Goal: Navigation & Orientation: Find specific page/section

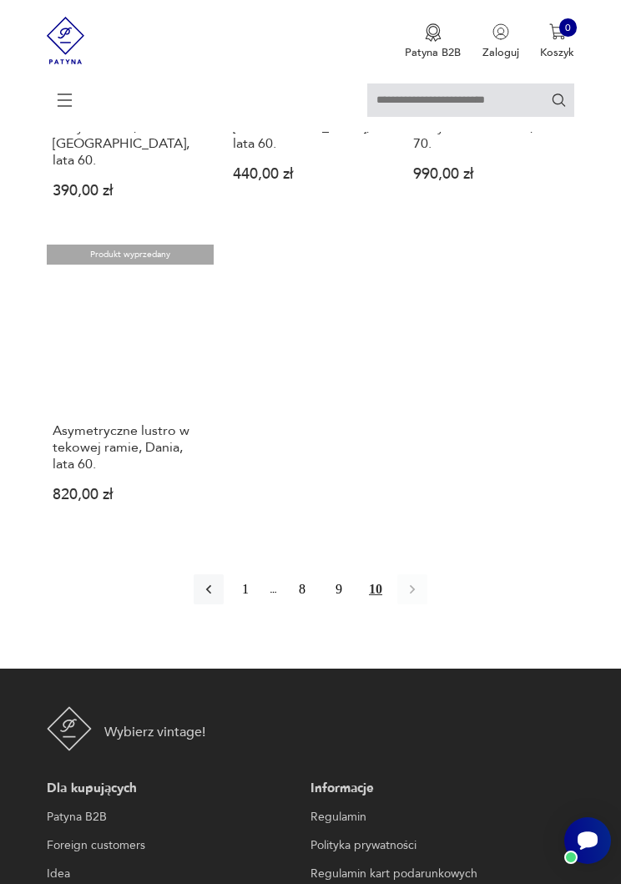
scroll to position [2106, 0]
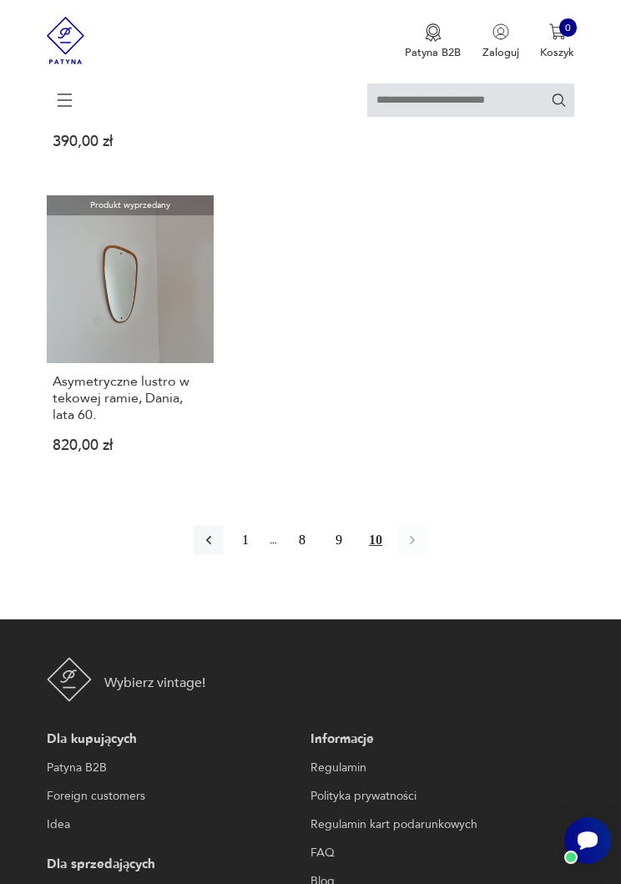
click at [295, 555] on button "8" at bounding box center [302, 540] width 30 height 30
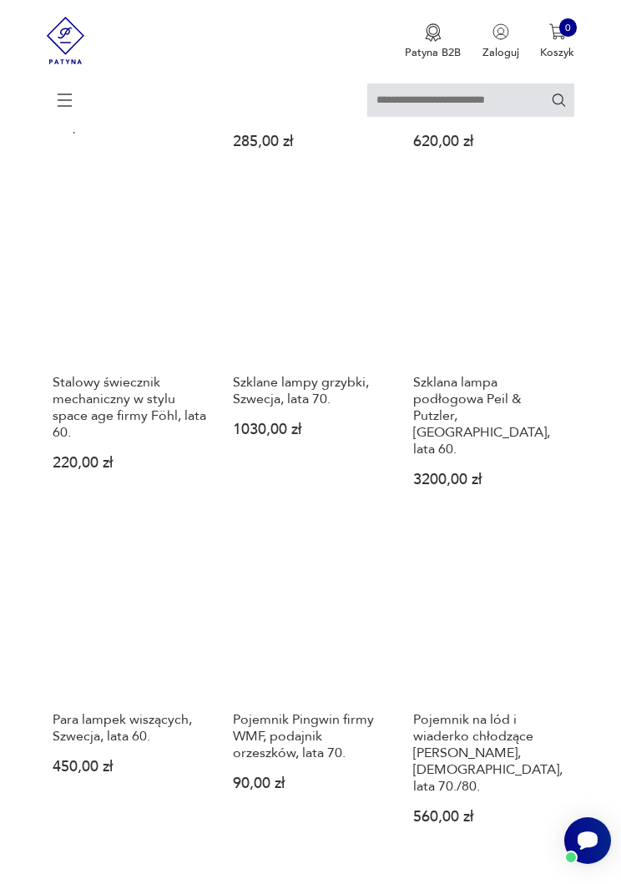
scroll to position [2167, 0]
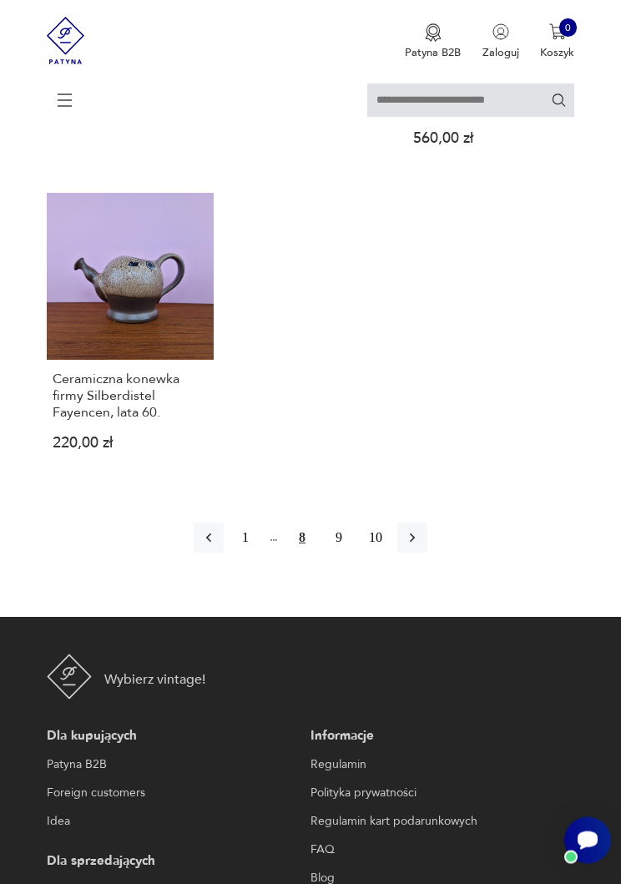
click at [239, 554] on button "1" at bounding box center [245, 539] width 30 height 30
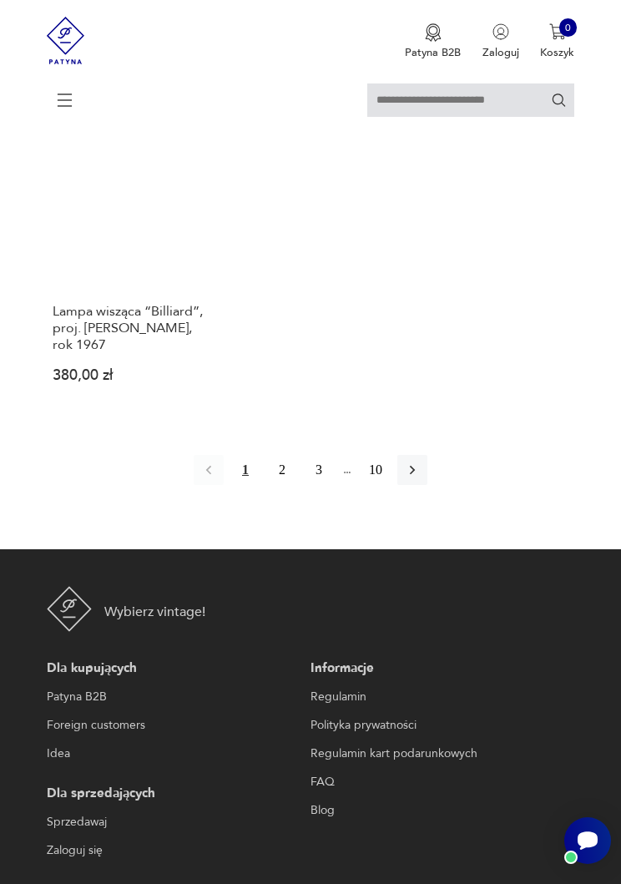
scroll to position [2480, 0]
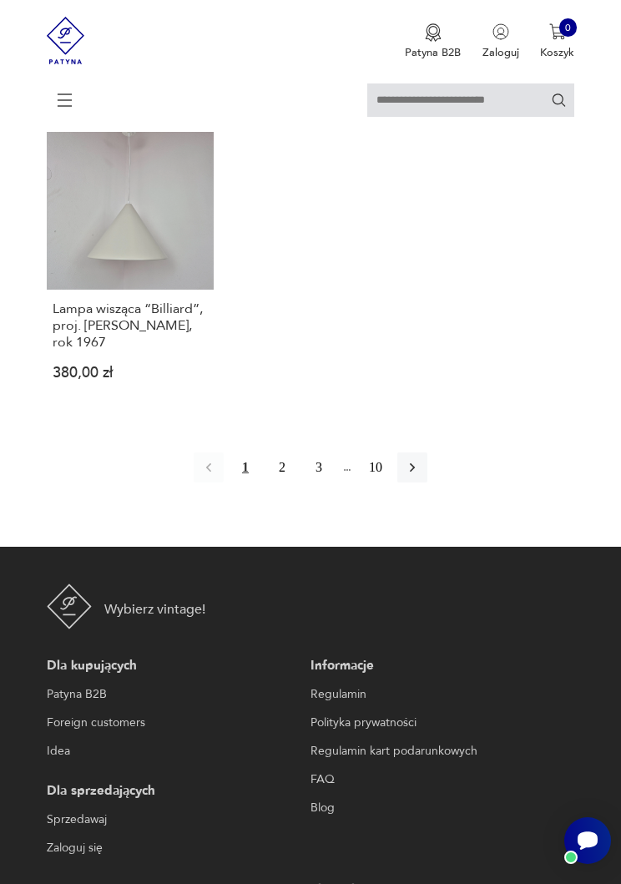
click at [277, 483] on button "2" at bounding box center [282, 468] width 30 height 30
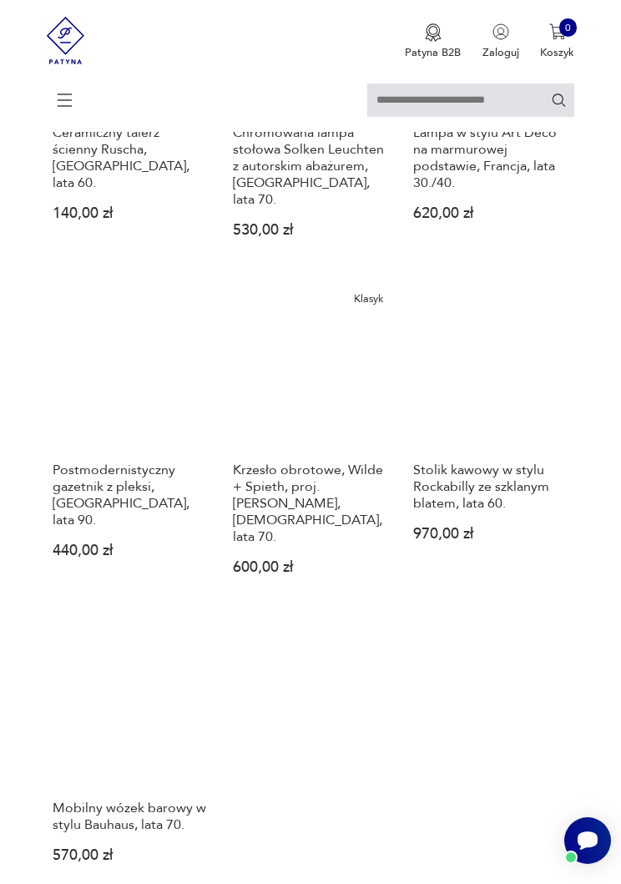
scroll to position [2350, 0]
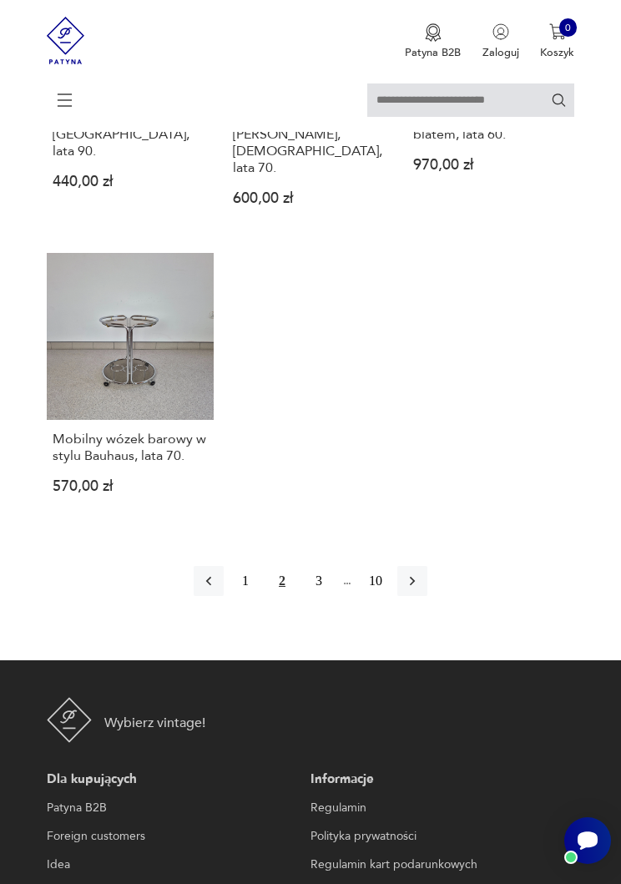
click at [316, 596] on button "3" at bounding box center [319, 581] width 30 height 30
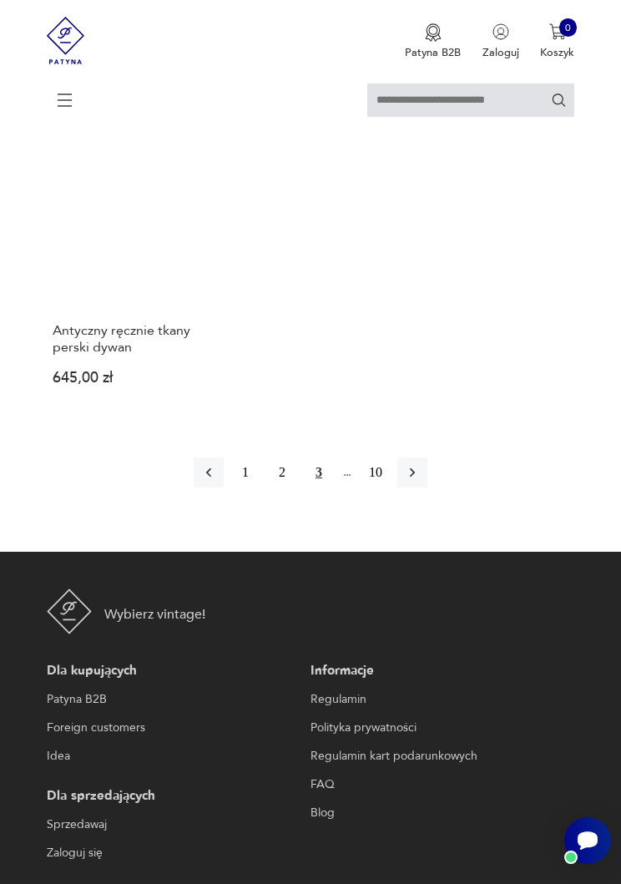
scroll to position [2486, 0]
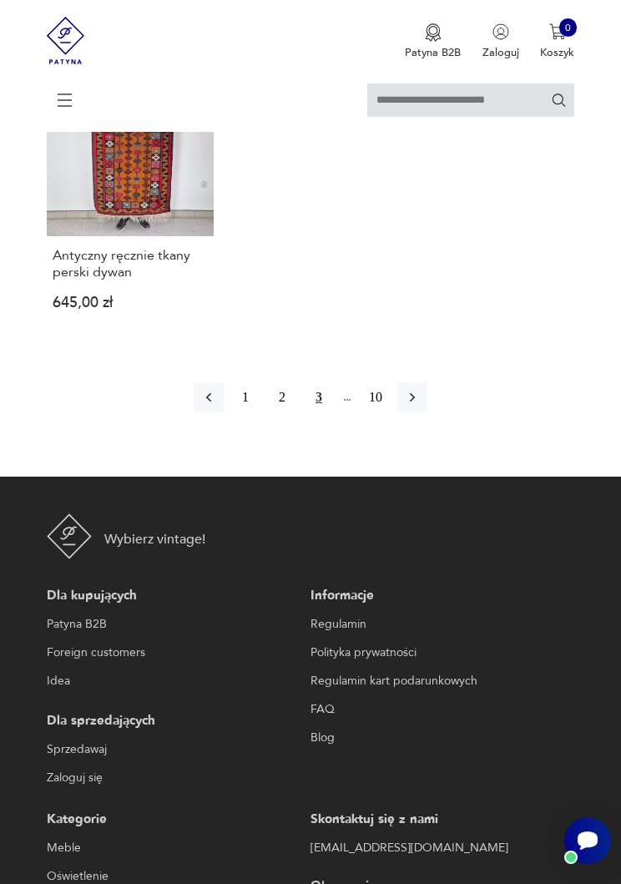
click at [420, 406] on icon "button" at bounding box center [412, 397] width 17 height 17
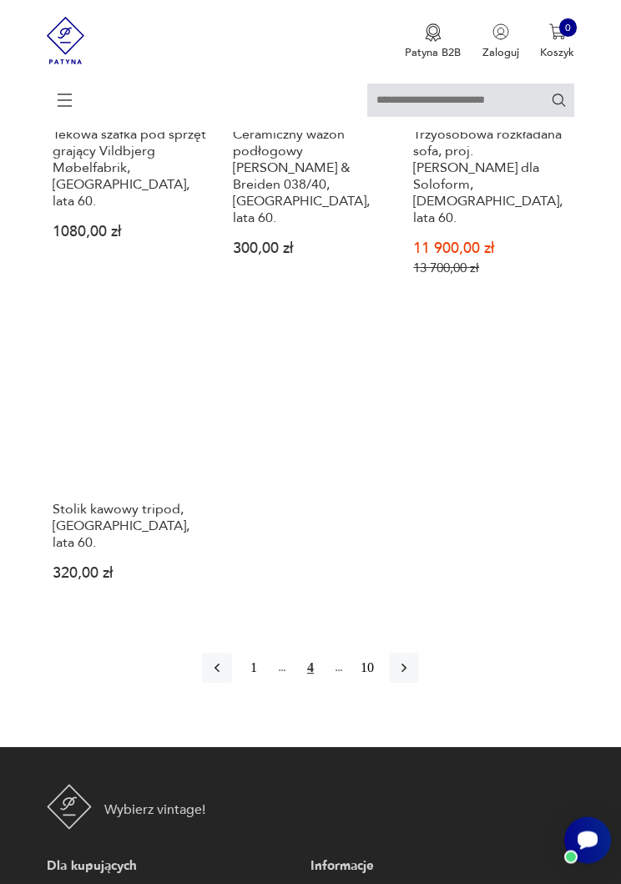
scroll to position [2333, 0]
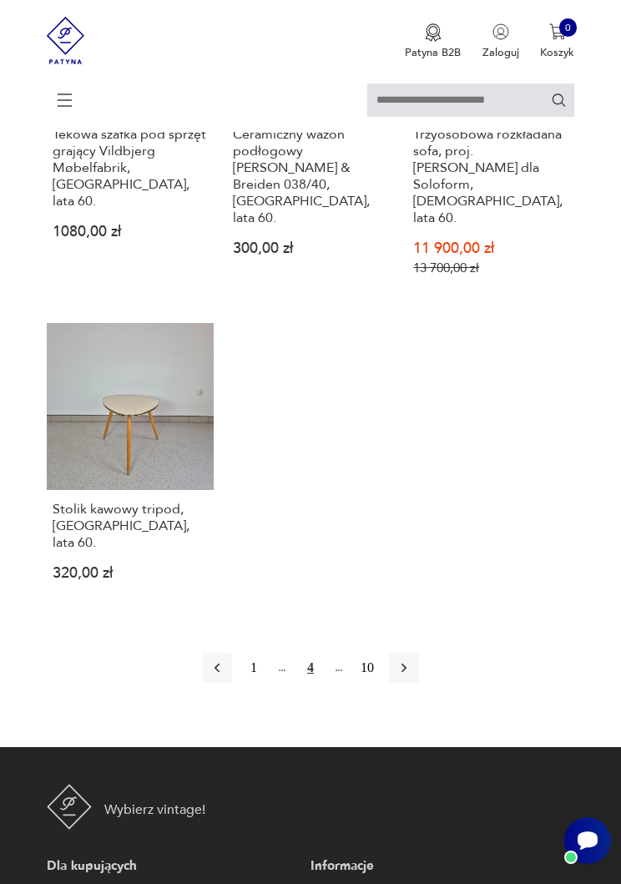
click at [407, 673] on icon "button" at bounding box center [404, 668] width 5 height 9
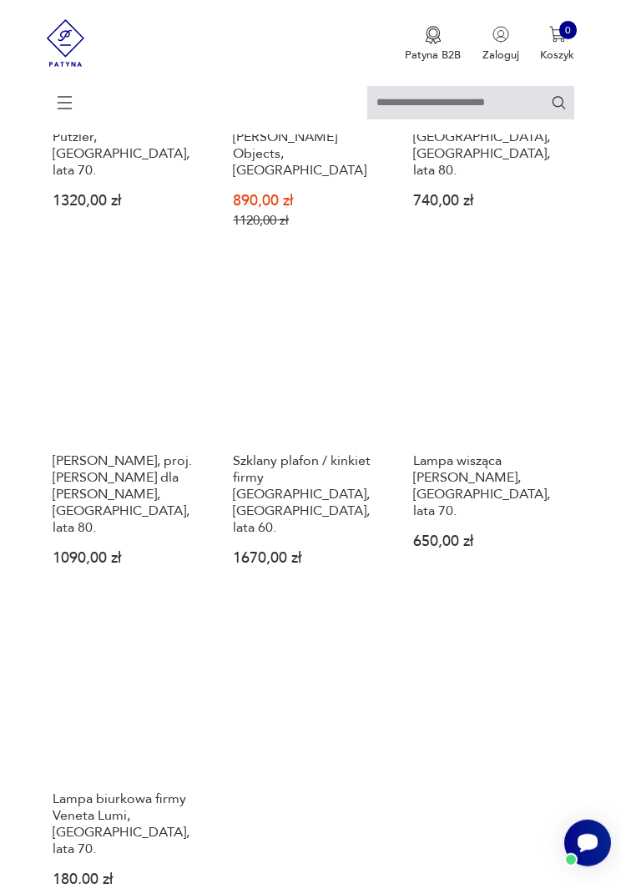
scroll to position [1691, 0]
